Goal: Task Accomplishment & Management: Complete application form

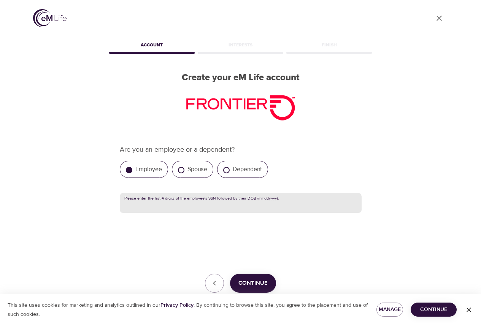
click at [230, 205] on input "text" at bounding box center [241, 203] width 242 height 21
type input "427310141970"
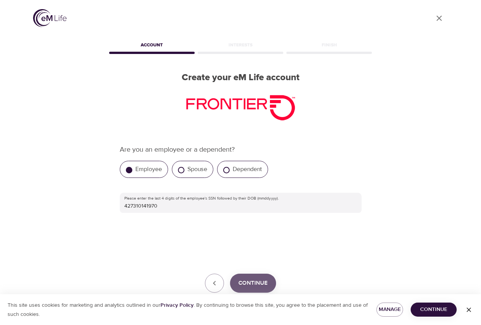
click at [250, 283] on span "Continue" at bounding box center [252, 283] width 29 height 10
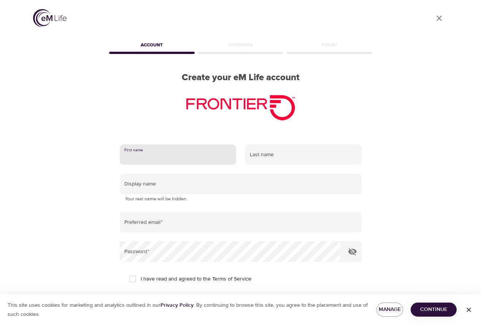
click at [213, 152] on input "text" at bounding box center [178, 154] width 116 height 21
type input "[PERSON_NAME]"
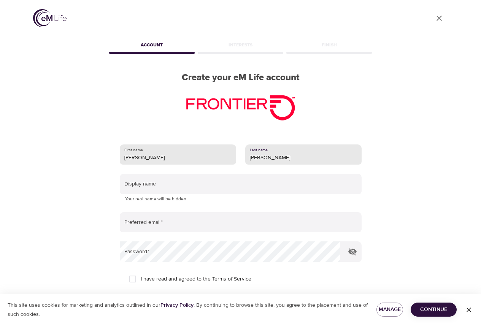
type input "[PERSON_NAME]"
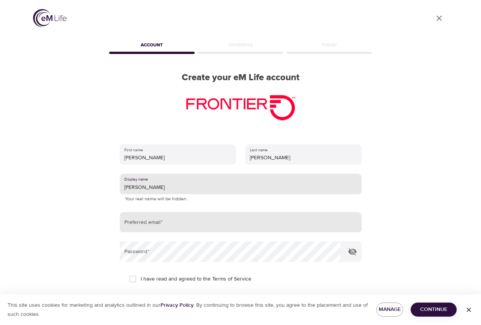
type input "[PERSON_NAME]"
click at [149, 221] on input "email" at bounding box center [241, 222] width 242 height 21
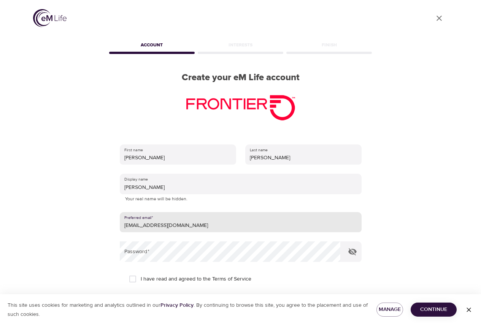
type input "[EMAIL_ADDRESS][DOMAIN_NAME]"
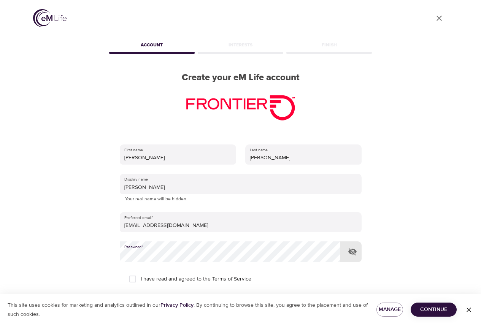
click at [131, 279] on input "I have read and agreed to the Terms of Service" at bounding box center [133, 279] width 16 height 16
checkbox input "true"
click at [425, 307] on span "Continue" at bounding box center [434, 310] width 34 height 10
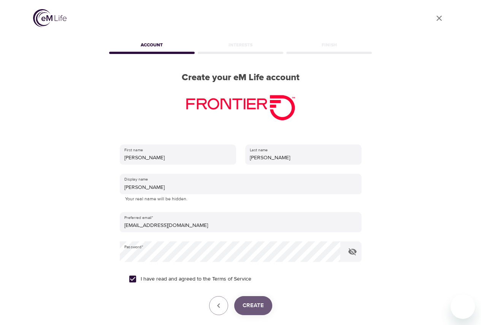
click at [256, 300] on button "Create" at bounding box center [253, 305] width 38 height 19
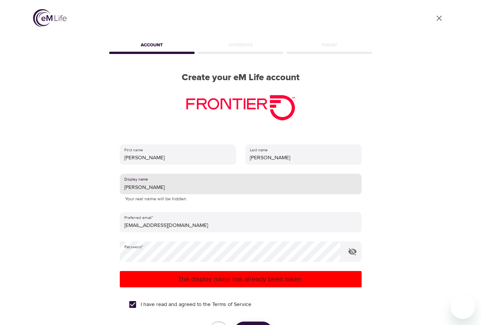
drag, startPoint x: 143, startPoint y: 185, endPoint x: 32, endPoint y: 187, distance: 111.4
click at [32, 187] on div "User Profile Account Interests Finish Create your eM Life account First name An…" at bounding box center [240, 162] width 433 height 325
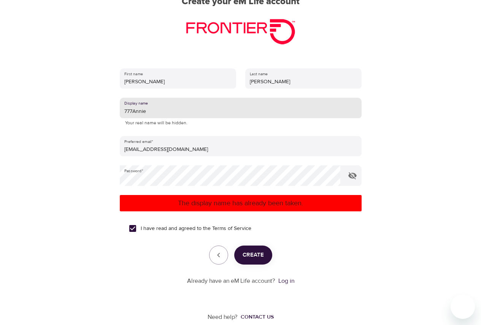
type input "777Annie"
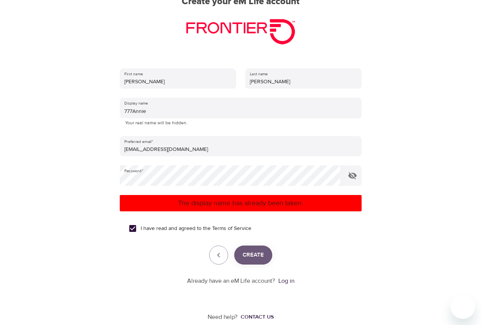
click at [258, 251] on span "Create" at bounding box center [253, 255] width 21 height 10
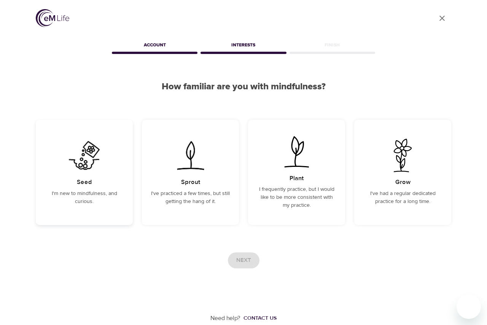
click at [68, 167] on img at bounding box center [84, 155] width 38 height 33
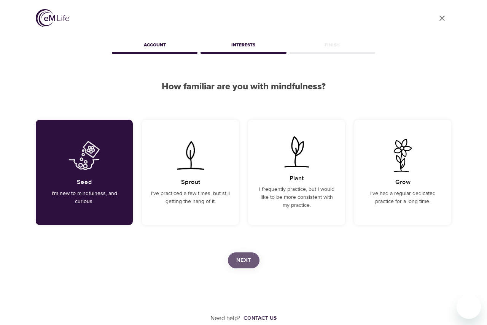
click at [237, 256] on span "Next" at bounding box center [243, 261] width 15 height 10
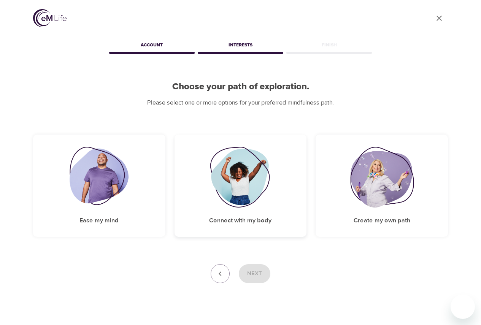
click at [244, 183] on img at bounding box center [241, 177] width 62 height 61
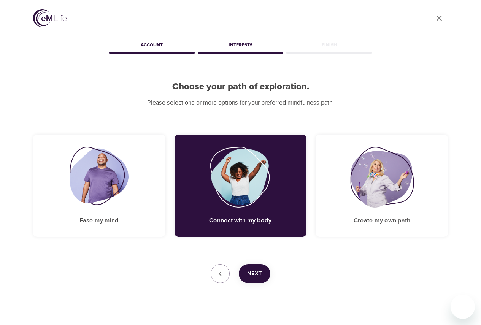
click at [261, 277] on span "Next" at bounding box center [254, 274] width 15 height 10
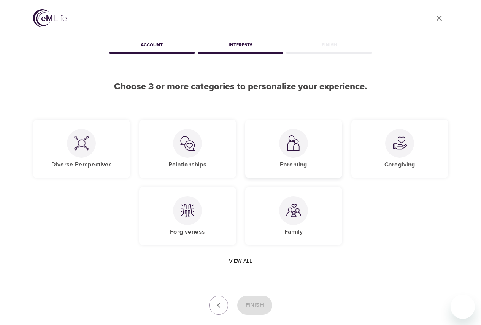
click at [296, 151] on div at bounding box center [293, 143] width 29 height 29
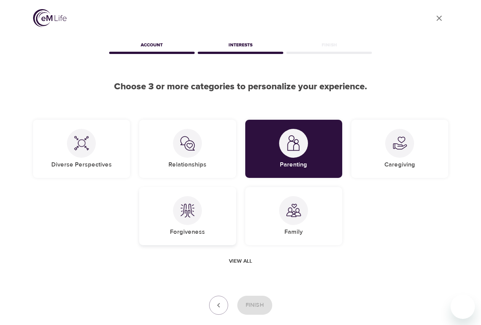
click at [196, 219] on div at bounding box center [187, 210] width 29 height 29
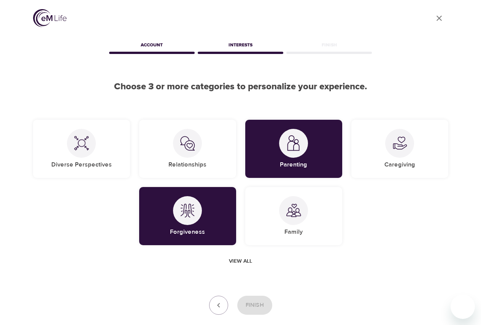
click at [243, 260] on span "View all" at bounding box center [240, 262] width 23 height 10
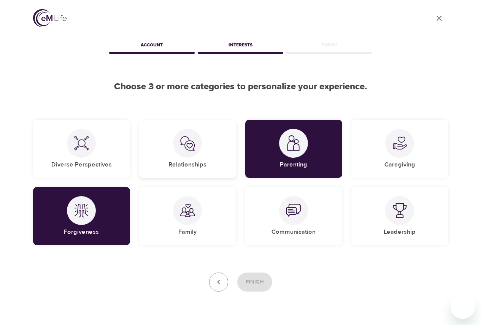
click at [179, 155] on div at bounding box center [187, 143] width 29 height 29
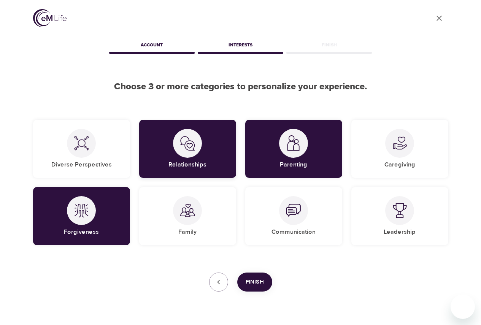
click at [179, 155] on div at bounding box center [187, 143] width 29 height 29
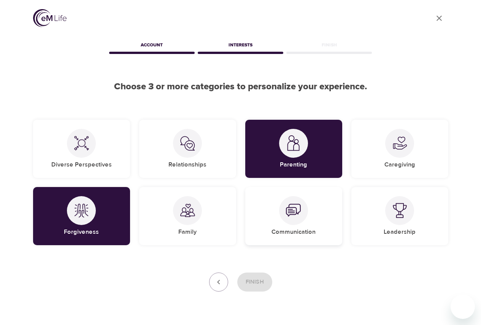
click at [289, 226] on div "Communication" at bounding box center [293, 216] width 97 height 58
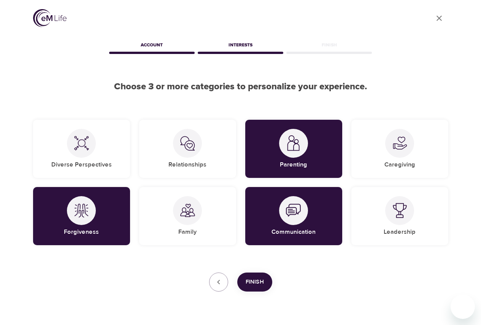
click at [254, 284] on span "Finish" at bounding box center [255, 282] width 18 height 10
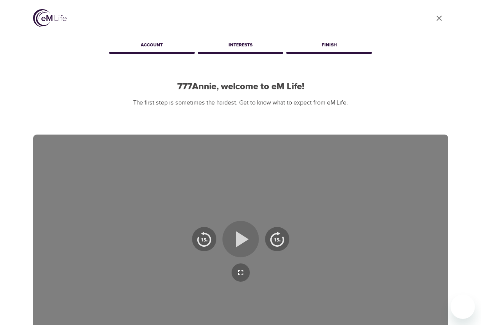
click at [232, 235] on icon "button" at bounding box center [240, 238] width 27 height 27
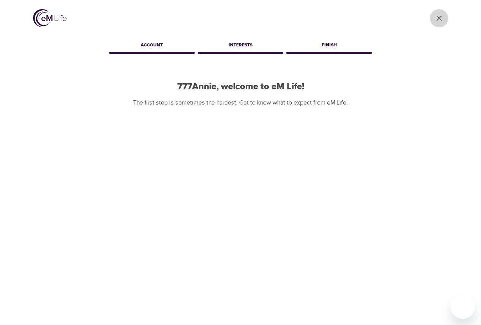
click at [439, 17] on icon "User Profile" at bounding box center [439, 18] width 9 height 9
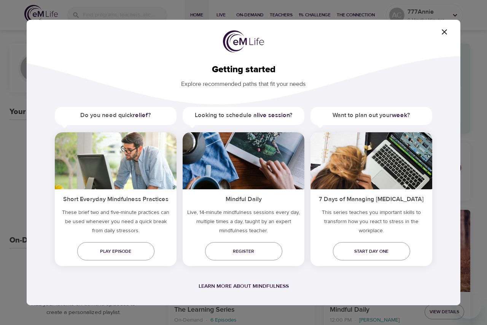
click at [445, 31] on icon "button" at bounding box center [444, 31] width 9 height 9
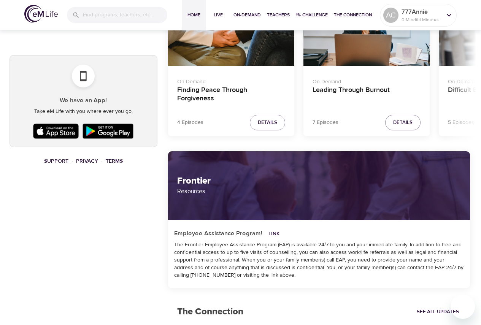
scroll to position [494, 0]
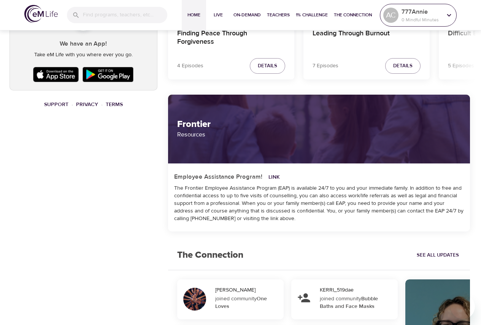
click at [447, 16] on icon at bounding box center [449, 15] width 8 height 8
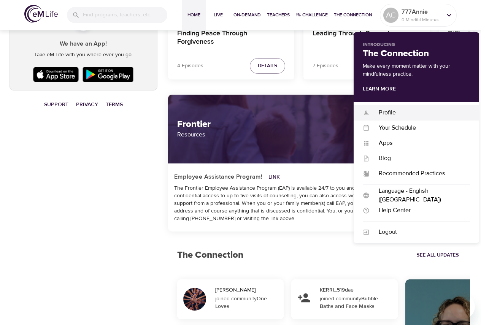
click at [384, 113] on div "Profile" at bounding box center [420, 112] width 100 height 9
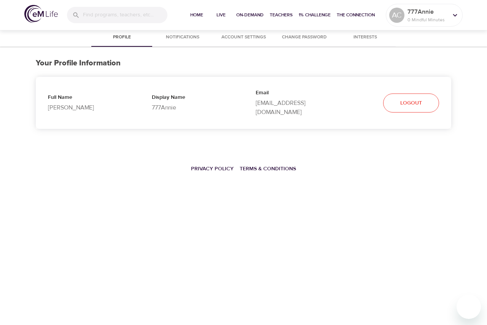
click at [186, 35] on span "Notifications" at bounding box center [183, 37] width 52 height 8
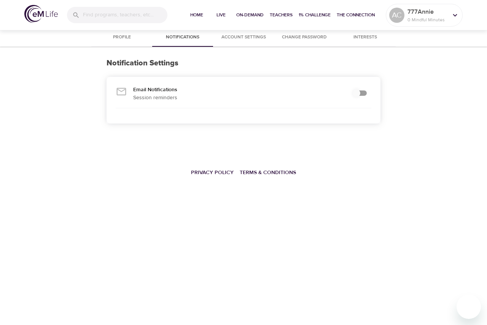
checkbox input "true"
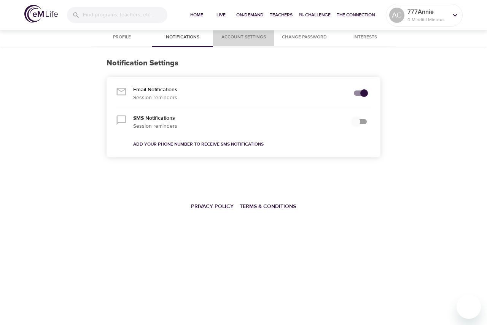
click at [246, 38] on span "Account Settings" at bounding box center [244, 37] width 52 height 8
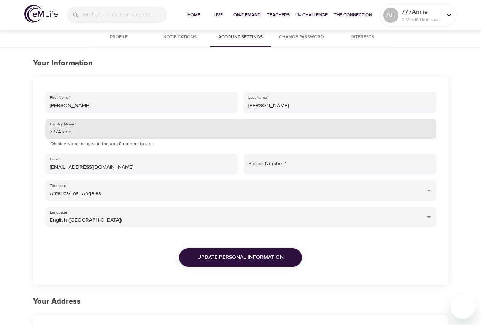
click at [75, 136] on input "777Annie" at bounding box center [240, 129] width 391 height 21
type input "777Anne"
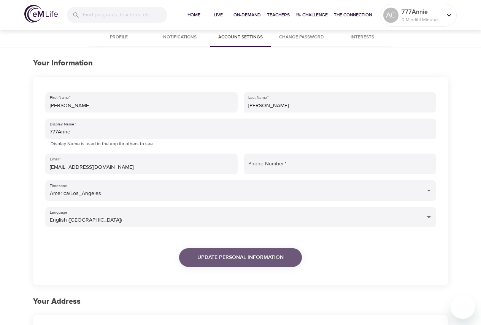
click at [229, 256] on span "Update Personal Information" at bounding box center [240, 258] width 86 height 10
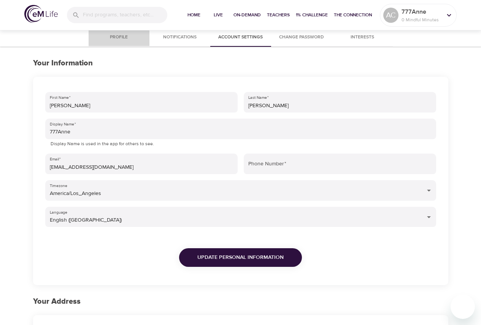
click at [120, 32] on button "Profile" at bounding box center [119, 38] width 61 height 18
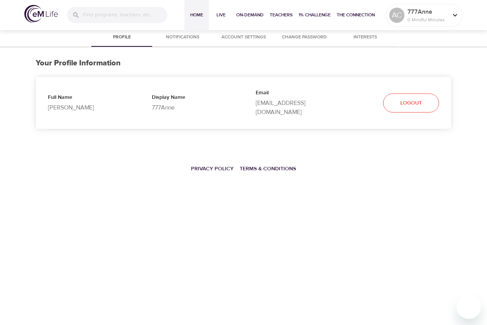
click at [195, 13] on span "Home" at bounding box center [196, 15] width 18 height 8
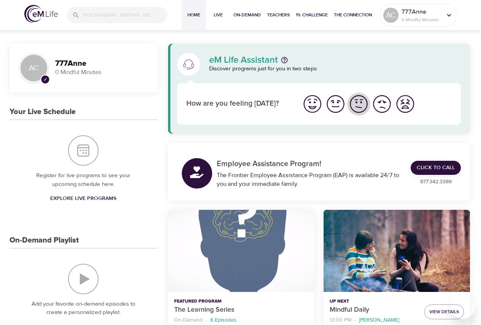
click at [357, 106] on img "I'm feeling ok" at bounding box center [358, 104] width 21 height 21
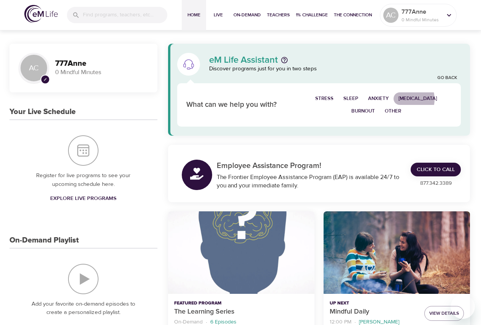
click at [409, 99] on span "Depression" at bounding box center [417, 98] width 39 height 9
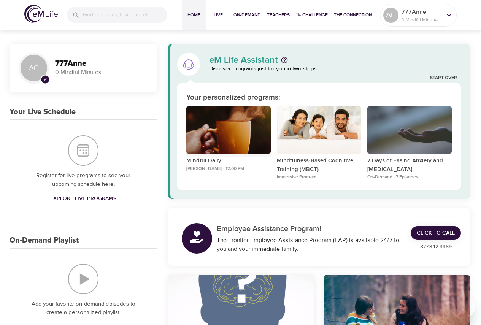
click at [219, 147] on div "Mindful Daily" at bounding box center [228, 130] width 84 height 48
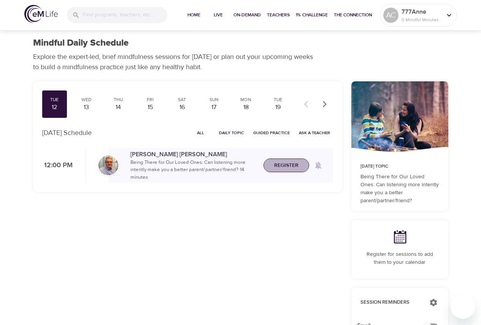
click at [293, 166] on span "Register" at bounding box center [286, 166] width 24 height 10
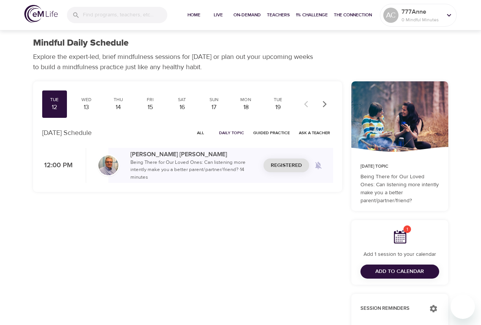
click at [400, 271] on span "Add to Calendar" at bounding box center [399, 272] width 49 height 10
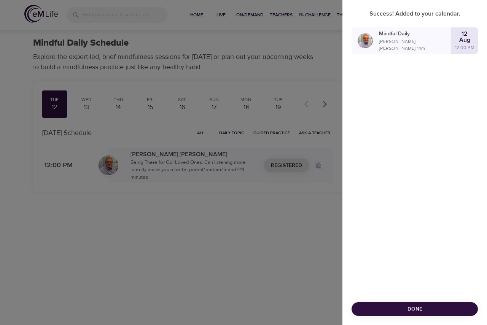
click at [418, 310] on span "Done" at bounding box center [414, 310] width 114 height 10
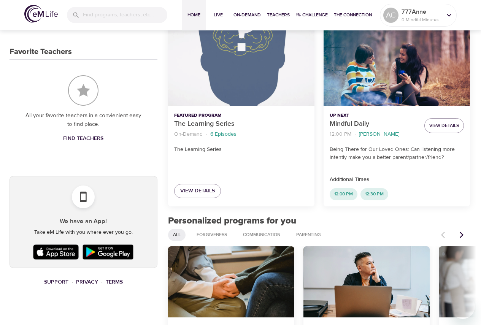
scroll to position [304, 0]
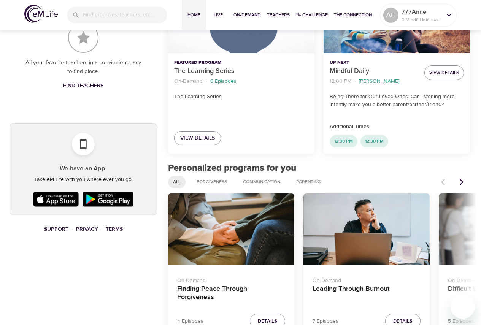
click at [60, 198] on img at bounding box center [55, 199] width 49 height 19
